Goal: Task Accomplishment & Management: Manage account settings

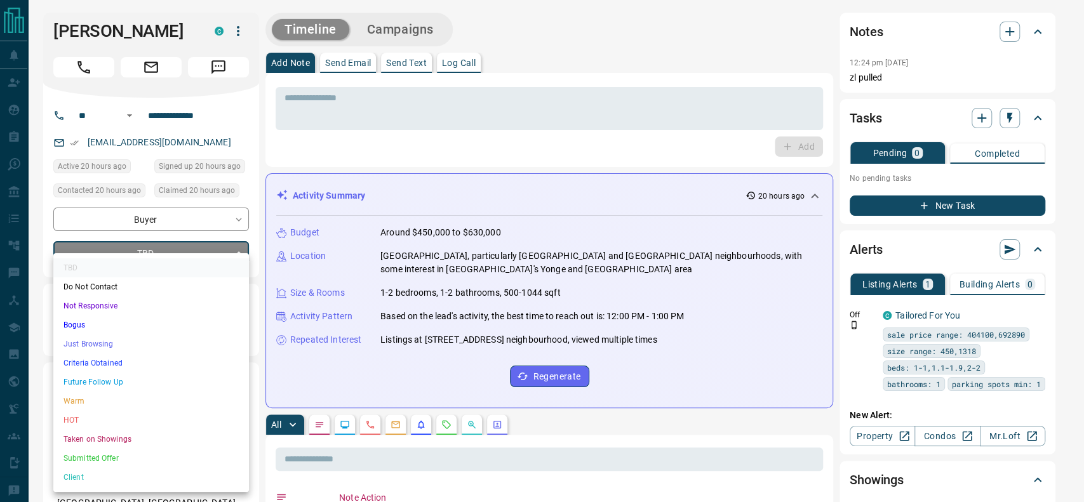
drag, startPoint x: 188, startPoint y: 336, endPoint x: 186, endPoint y: 358, distance: 21.7
click at [186, 358] on ul "TBD Do Not Contact Not Responsive Bogus Just Browsing Criteria Obtained Future …" at bounding box center [151, 372] width 196 height 239
click at [186, 358] on li "Criteria Obtained" at bounding box center [151, 363] width 196 height 19
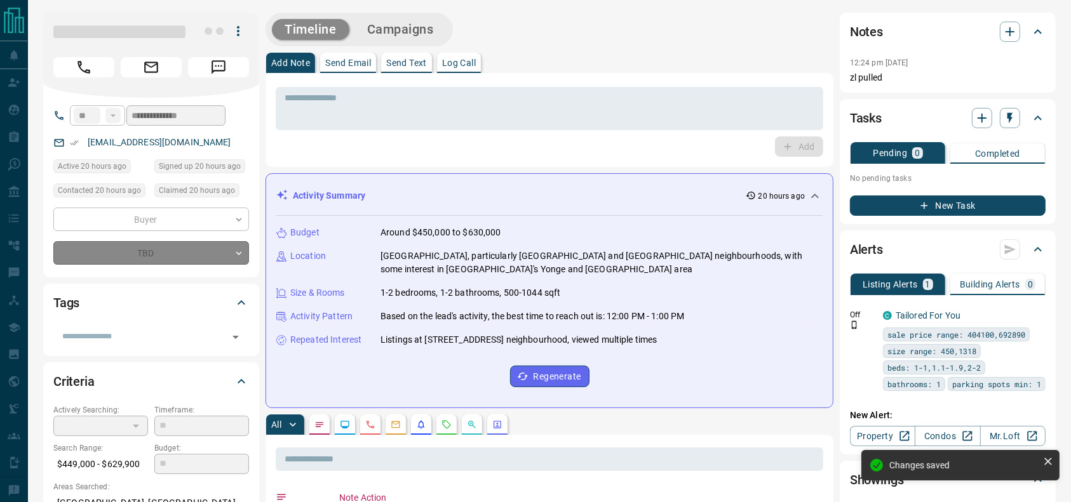
type input "*"
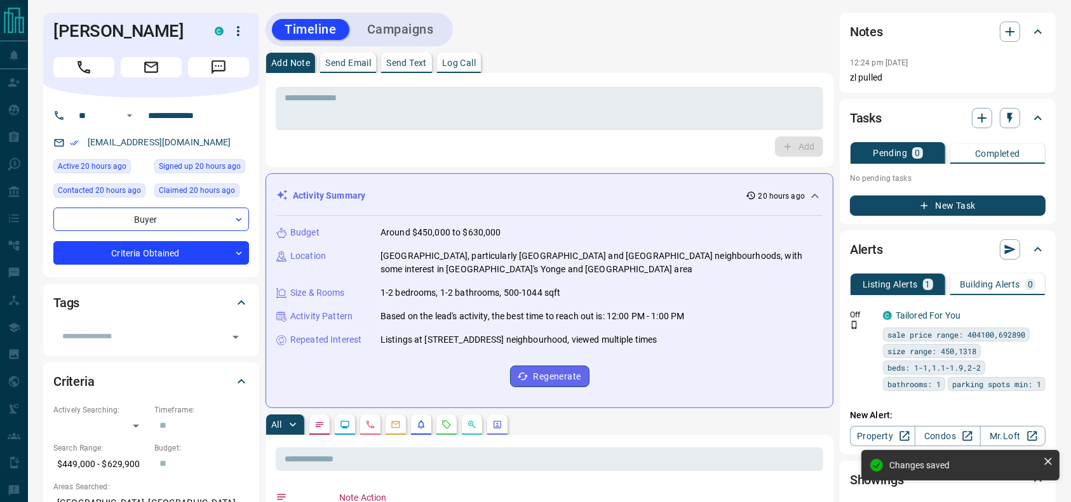
click at [534, 67] on div "Add Note Send Email Send Text Log Call" at bounding box center [550, 63] width 568 height 20
click at [94, 23] on h1 "[PERSON_NAME]" at bounding box center [124, 31] width 142 height 20
click at [84, 68] on icon "Call" at bounding box center [84, 67] width 17 height 17
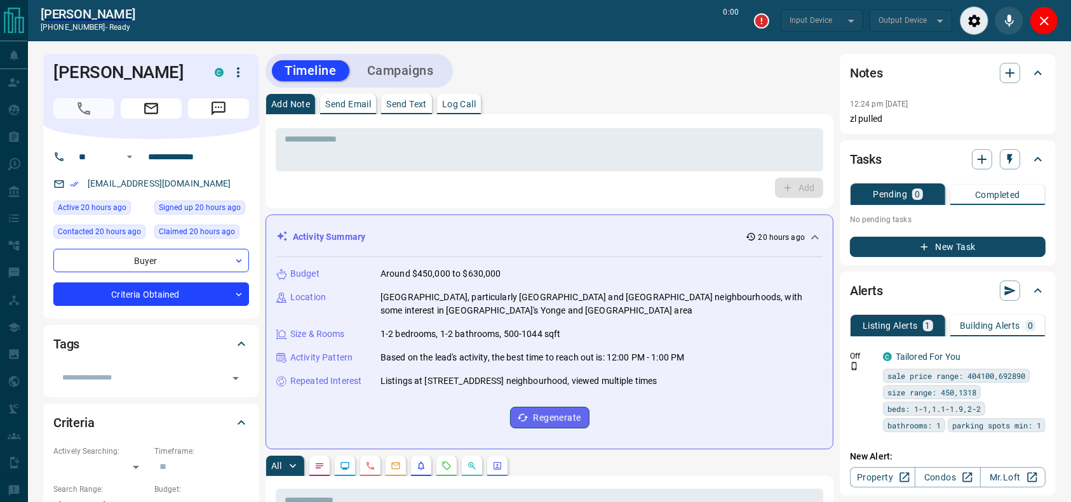
click at [612, 67] on div "Timeline Campaigns" at bounding box center [550, 71] width 568 height 34
type input "*******"
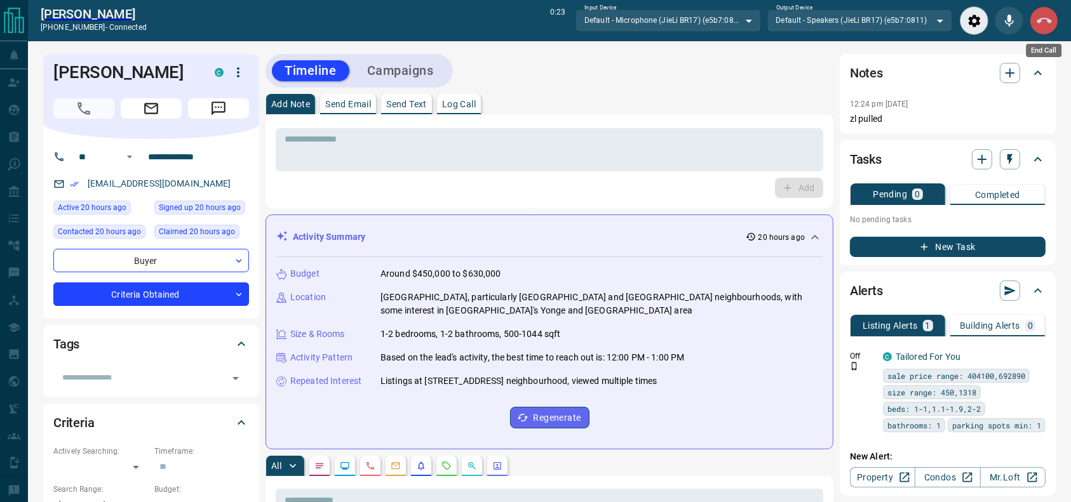
click at [1045, 13] on icon "End Call" at bounding box center [1044, 20] width 15 height 15
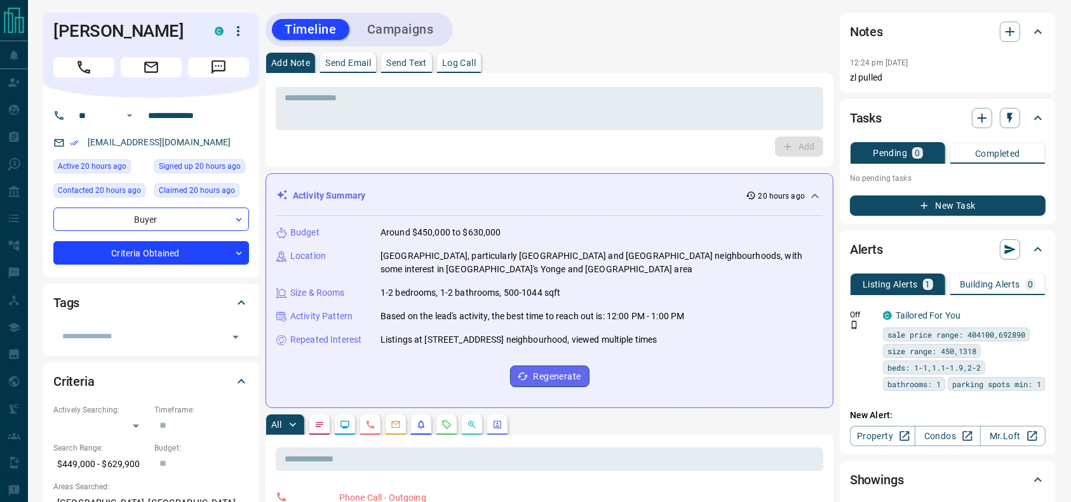
click at [564, 105] on textarea at bounding box center [550, 109] width 530 height 32
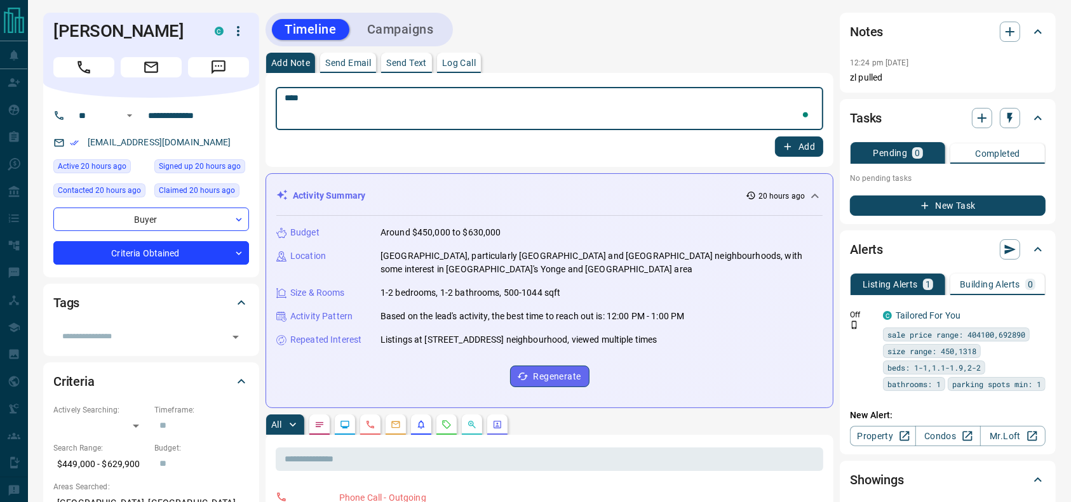
type textarea "*****"
